Goal: Task Accomplishment & Management: Manage account settings

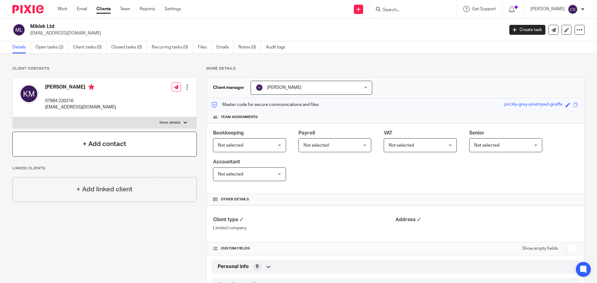
click at [95, 144] on h4 "+ Add contact" at bounding box center [105, 144] width 44 height 10
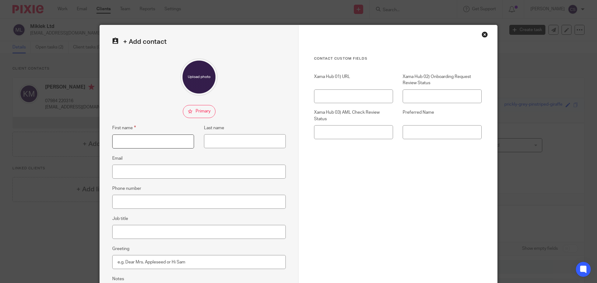
click at [165, 141] on input "First name" at bounding box center [153, 142] width 82 height 14
type input "Klaudia"
type input "Olek"
click at [127, 174] on input "Email" at bounding box center [198, 172] width 173 height 14
type input "[EMAIL_ADDRESS][DOMAIN_NAME]"
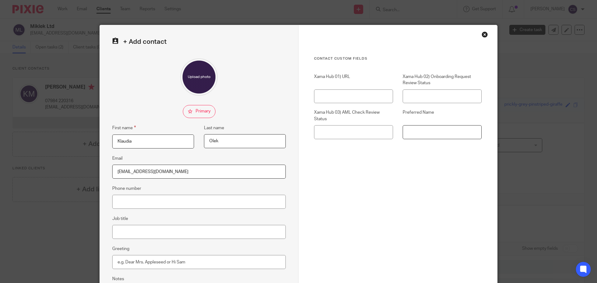
click at [419, 136] on input "Preferred Name" at bounding box center [442, 132] width 79 height 14
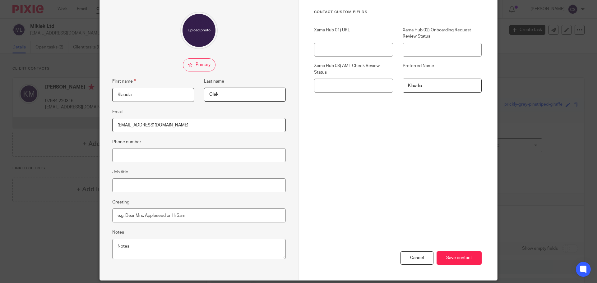
scroll to position [69, 0]
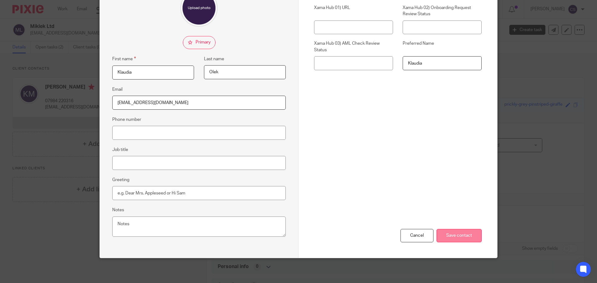
type input "Klaudia"
click at [446, 238] on input "Save contact" at bounding box center [458, 235] width 45 height 13
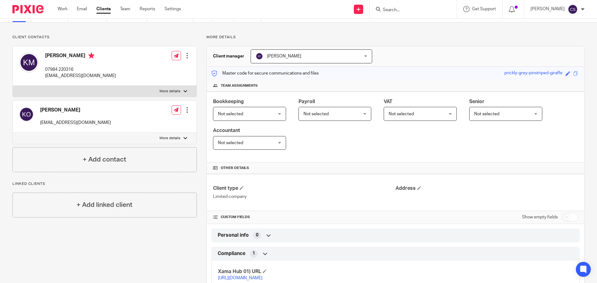
scroll to position [80, 0]
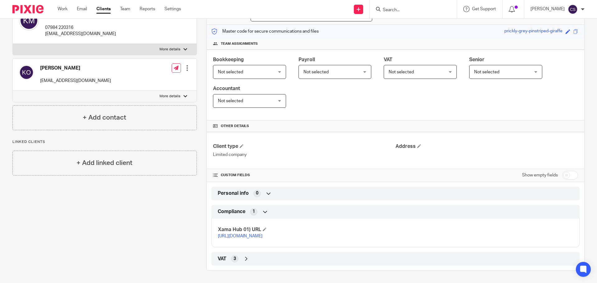
click at [262, 234] on link "[URL][DOMAIN_NAME]" at bounding box center [240, 236] width 44 height 4
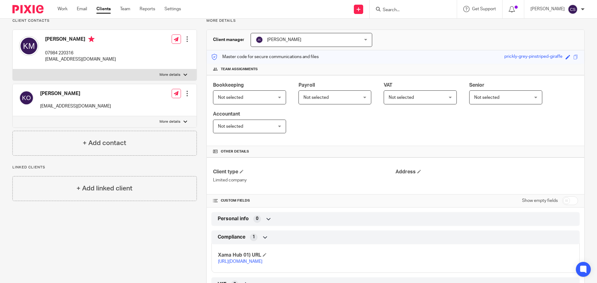
scroll to position [0, 0]
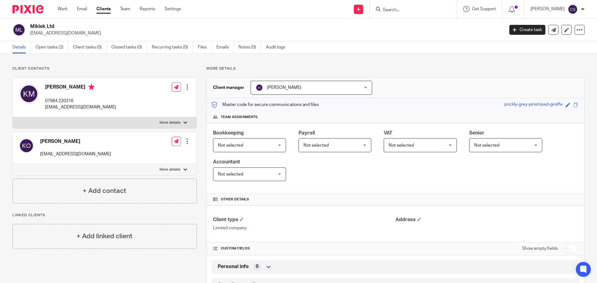
click at [67, 86] on h4 "[PERSON_NAME]" at bounding box center [80, 88] width 71 height 8
click at [418, 219] on span at bounding box center [419, 220] width 4 height 4
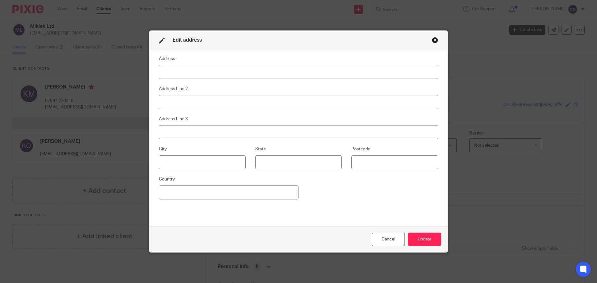
click at [185, 72] on input at bounding box center [298, 72] width 279 height 14
type input "Unit 2C"
type input "Old Mill"
type input "Hall Green"
type input "Wakefield"
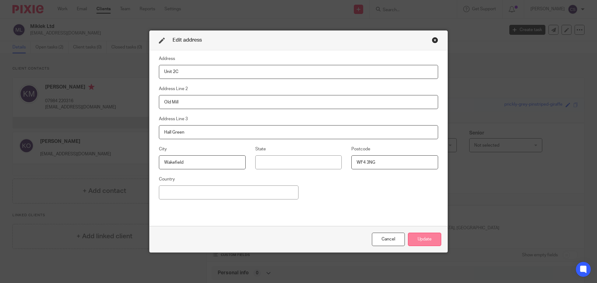
type input "WF4 3NG"
click at [420, 237] on button "Update" at bounding box center [424, 239] width 33 height 13
click at [426, 239] on button "Update" at bounding box center [424, 239] width 33 height 13
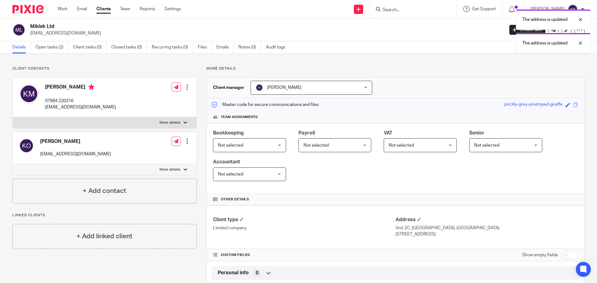
scroll to position [62, 0]
